Goal: Find contact information: Find contact information

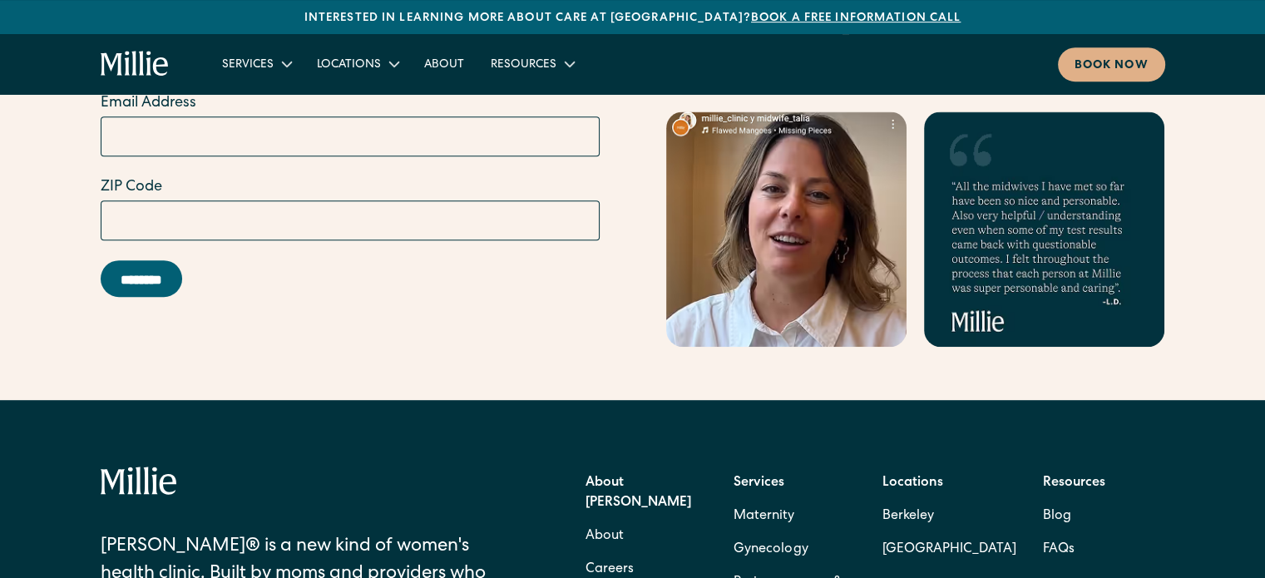
scroll to position [7516, 0]
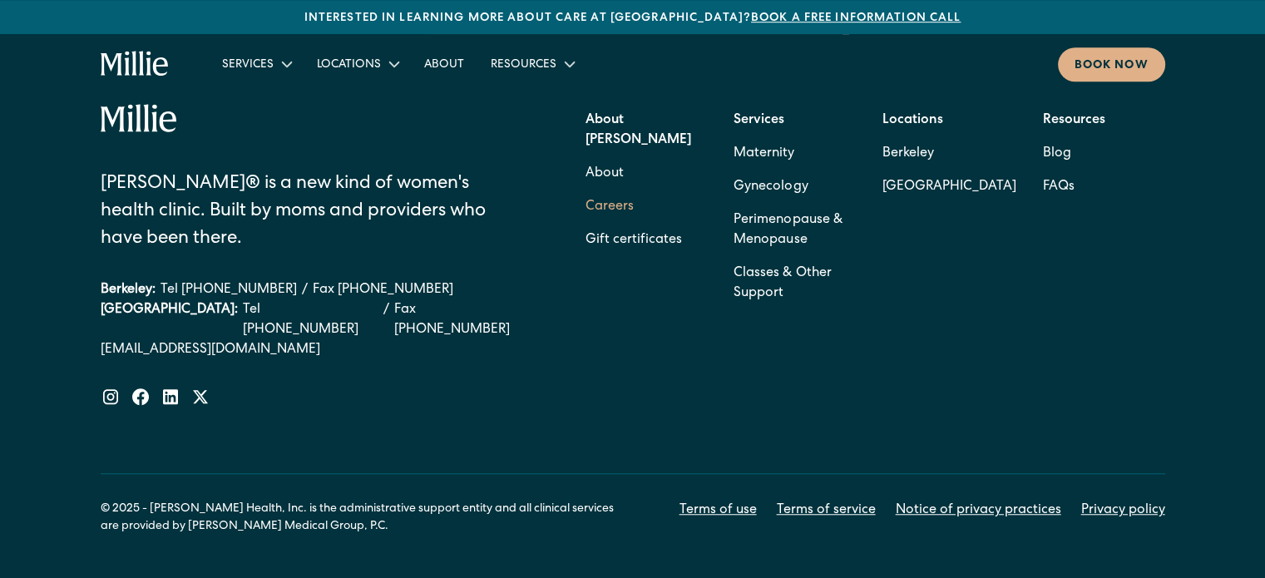
click at [625, 190] on link "Careers" at bounding box center [610, 206] width 48 height 33
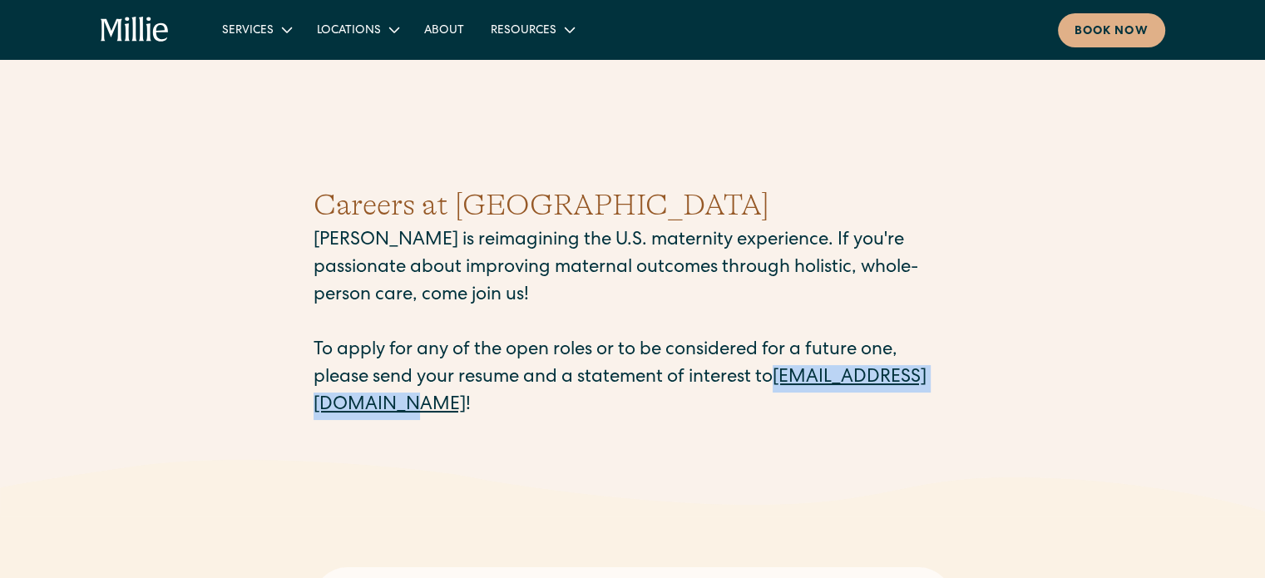
drag, startPoint x: 312, startPoint y: 409, endPoint x: 516, endPoint y: 407, distance: 203.8
click at [516, 407] on div "Careers at Millie Millie is reimagining the U.S. maternity experience. If you'r…" at bounding box center [632, 301] width 1265 height 317
copy link "careers@millieclinic.com"
